Goal: Task Accomplishment & Management: Manage account settings

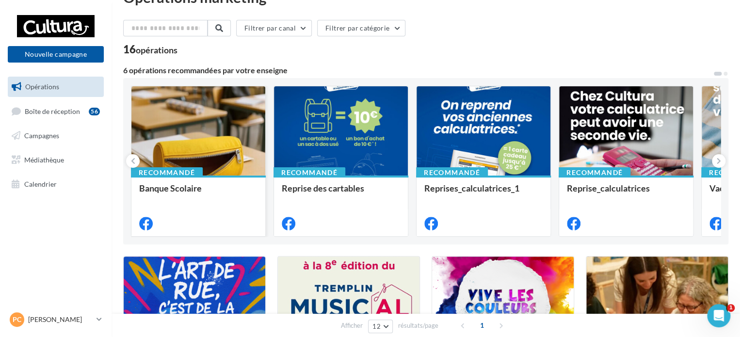
scroll to position [49, 0]
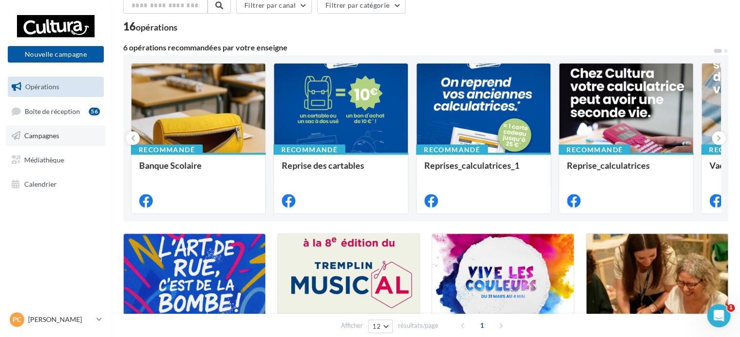
click at [37, 134] on span "Campagnes" at bounding box center [41, 135] width 35 height 8
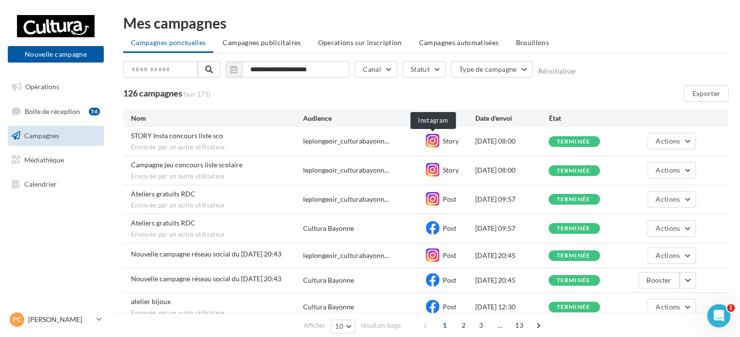
click at [436, 141] on icon at bounding box center [433, 141] width 14 height 14
click at [456, 140] on span "Story" at bounding box center [451, 141] width 16 height 8
drag, startPoint x: 456, startPoint y: 140, endPoint x: 444, endPoint y: 142, distance: 12.3
click at [456, 140] on span "Story" at bounding box center [451, 141] width 16 height 8
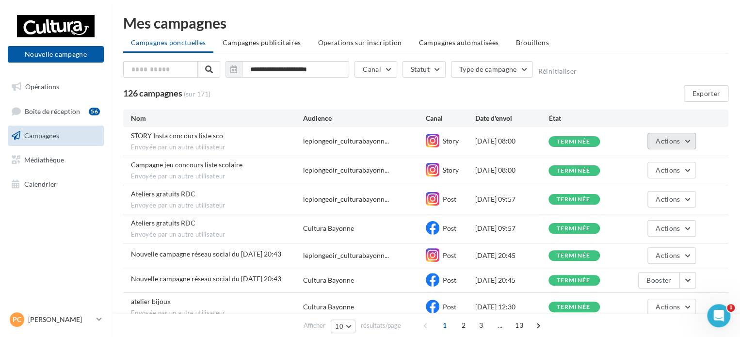
click at [681, 142] on button "Actions" at bounding box center [672, 141] width 49 height 16
click at [637, 164] on button "Voir les résultats" at bounding box center [647, 163] width 97 height 25
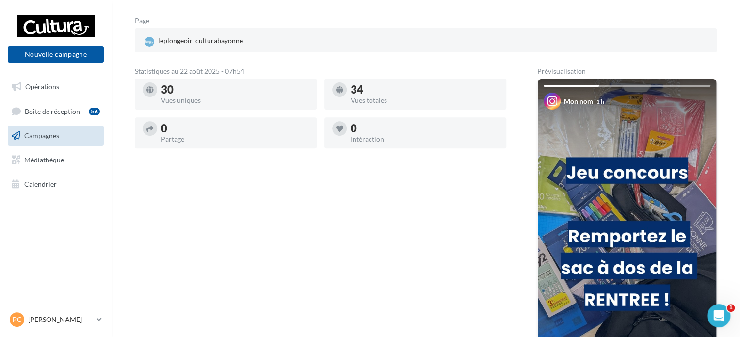
scroll to position [91, 0]
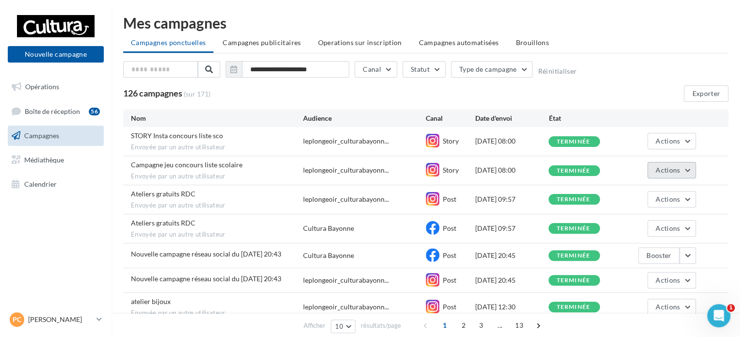
click at [674, 168] on span "Actions" at bounding box center [668, 170] width 24 height 8
click at [670, 141] on span "Actions" at bounding box center [668, 141] width 24 height 8
click at [627, 165] on button "Voir les résultats" at bounding box center [647, 163] width 97 height 25
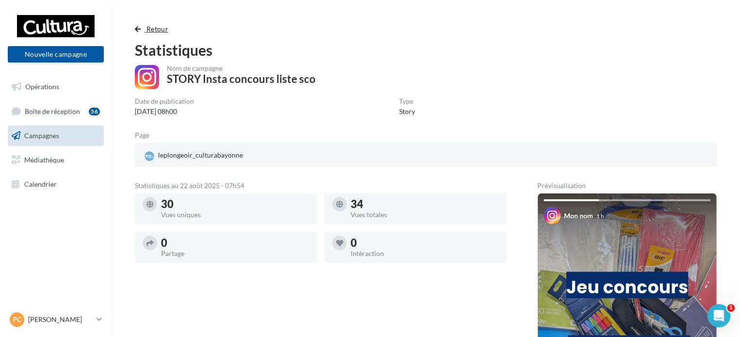
click at [138, 29] on span "button" at bounding box center [138, 29] width 6 height 7
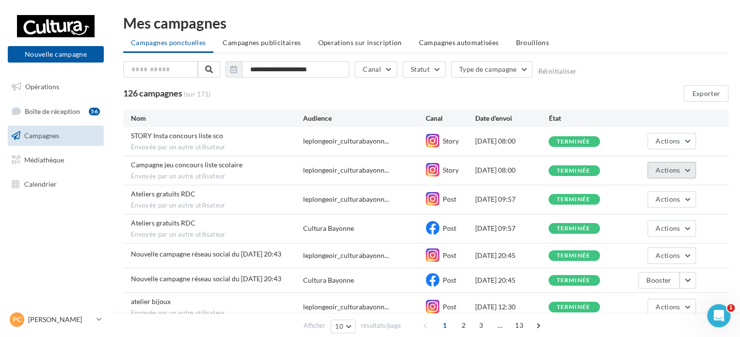
click at [676, 170] on span "Actions" at bounding box center [668, 170] width 24 height 8
click at [637, 195] on button "Voir les résultats" at bounding box center [647, 192] width 97 height 25
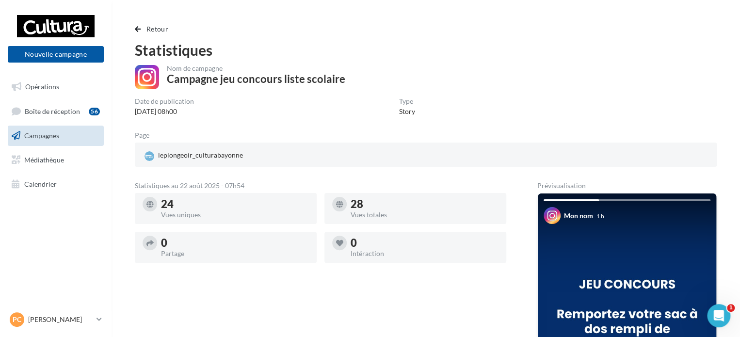
click at [34, 135] on span "Campagnes" at bounding box center [41, 135] width 35 height 8
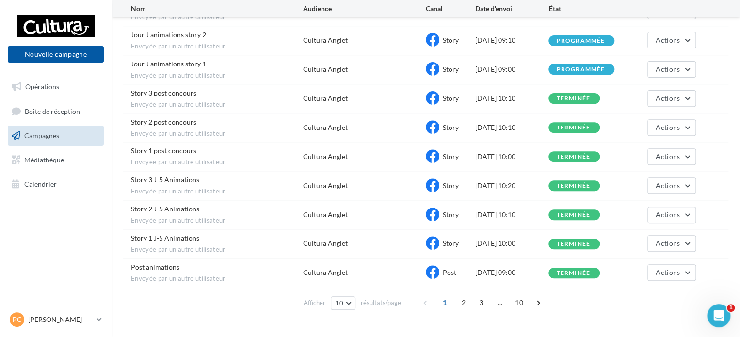
scroll to position [146, 0]
